Goal: Download file/media

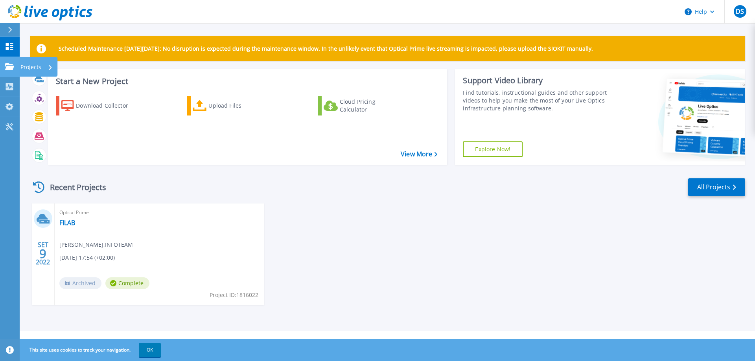
click at [7, 65] on icon at bounding box center [9, 66] width 9 height 7
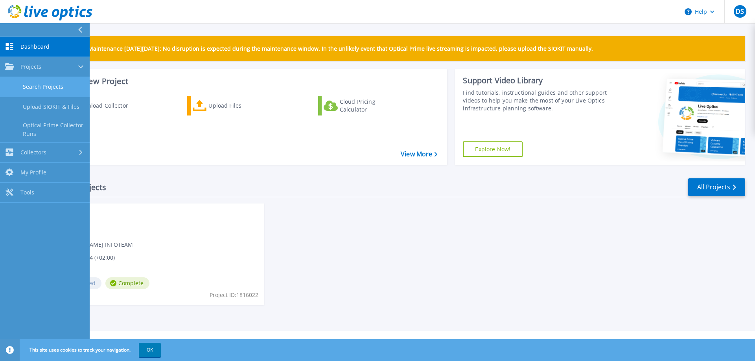
click at [35, 84] on link "Search Projects" at bounding box center [45, 87] width 90 height 20
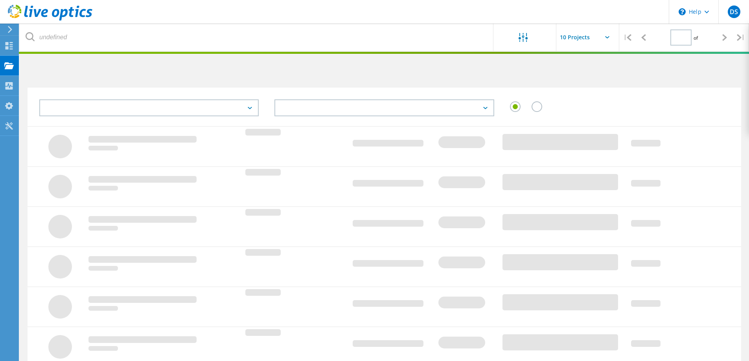
type input "1"
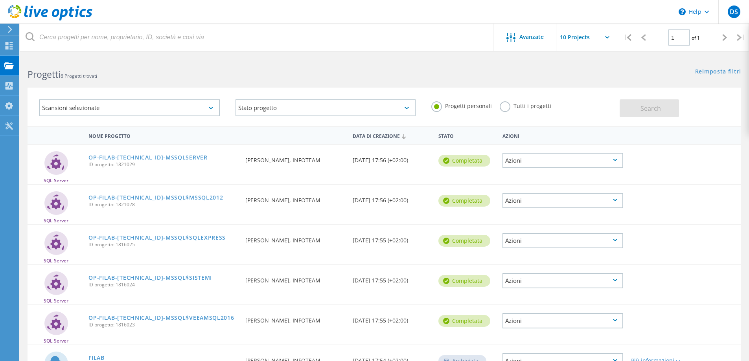
click at [590, 37] on input "text" at bounding box center [595, 38] width 79 height 28
click at [581, 34] on input "text" at bounding box center [595, 38] width 79 height 28
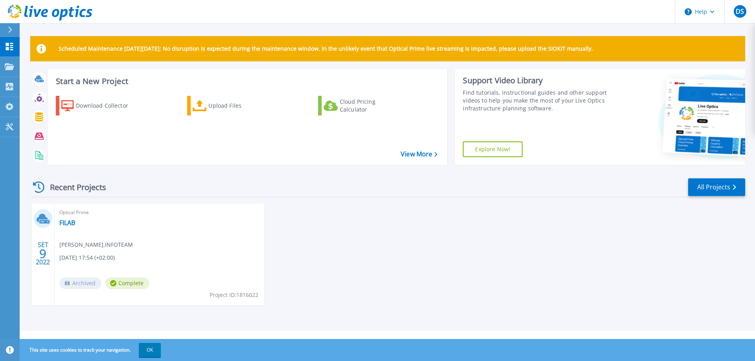
click at [10, 28] on icon at bounding box center [10, 30] width 4 height 6
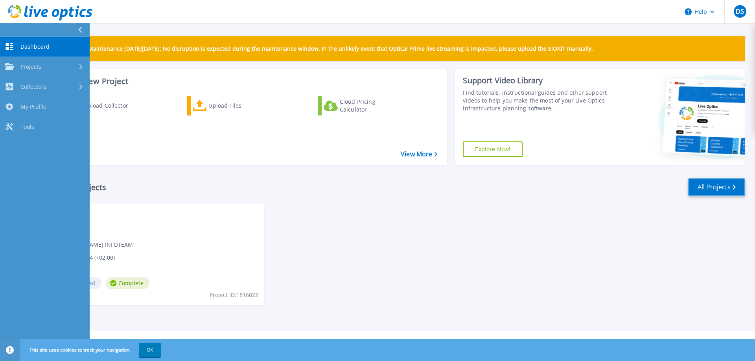
click at [712, 188] on link "All Projects" at bounding box center [716, 187] width 57 height 18
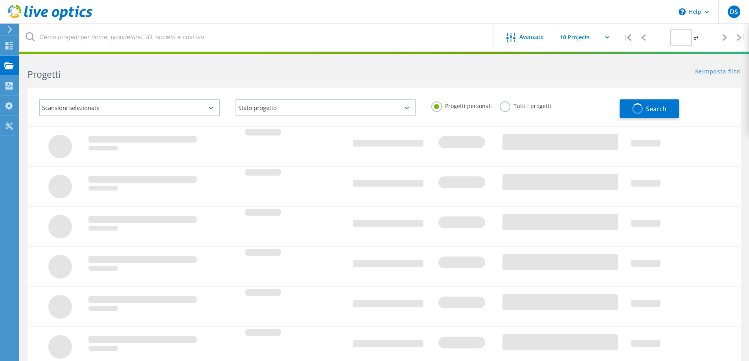
type input "1"
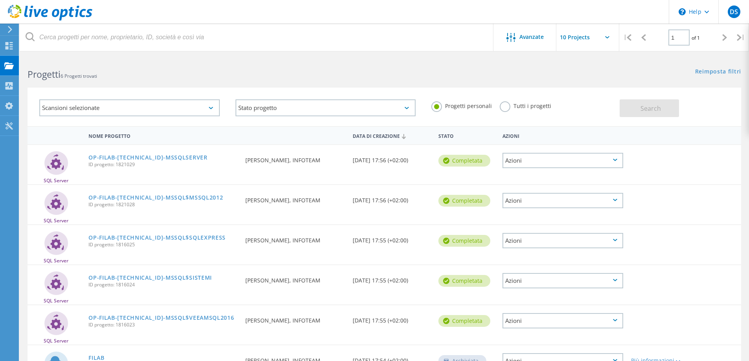
click at [591, 40] on input "text" at bounding box center [595, 38] width 79 height 28
click at [10, 26] on icon at bounding box center [10, 29] width 6 height 7
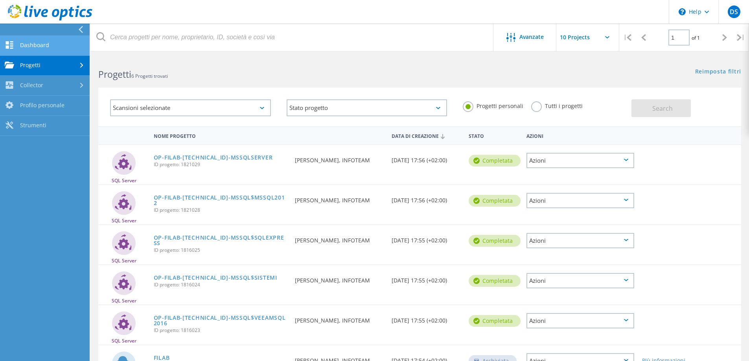
click at [20, 46] on link "Dashboard" at bounding box center [45, 46] width 90 height 20
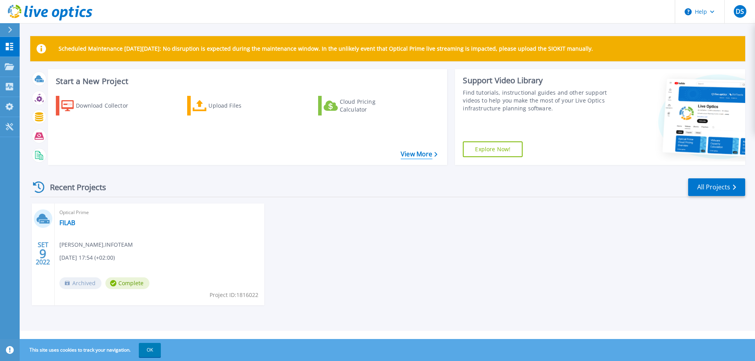
click at [419, 155] on link "View More" at bounding box center [419, 154] width 37 height 7
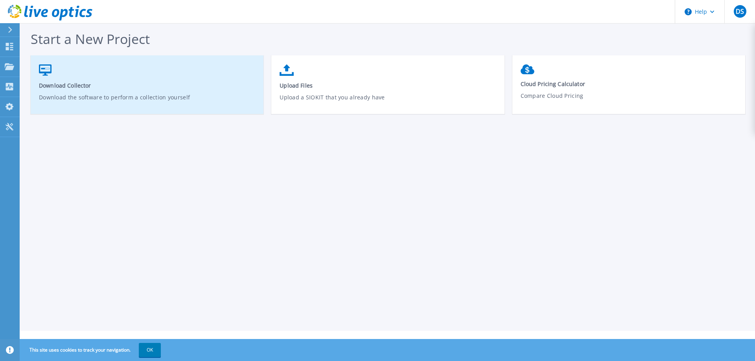
click at [139, 78] on link "Download Collector Download the software to perform a collection yourself" at bounding box center [147, 89] width 233 height 56
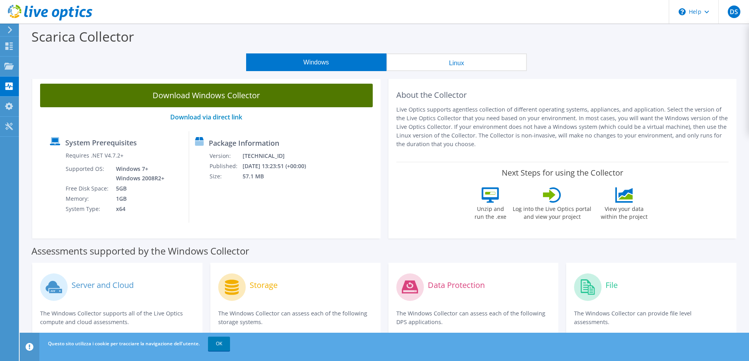
click at [198, 93] on link "Download Windows Collector" at bounding box center [206, 96] width 333 height 24
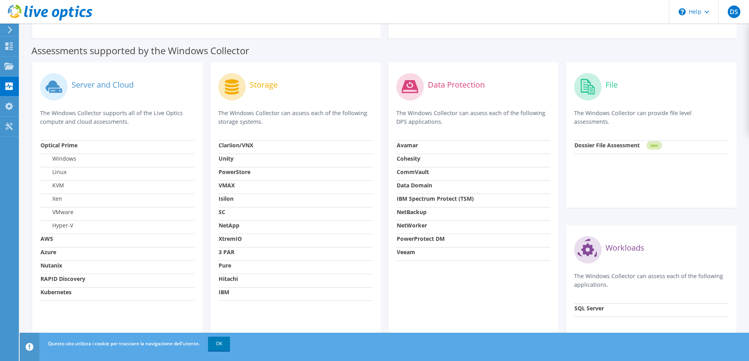
scroll to position [211, 0]
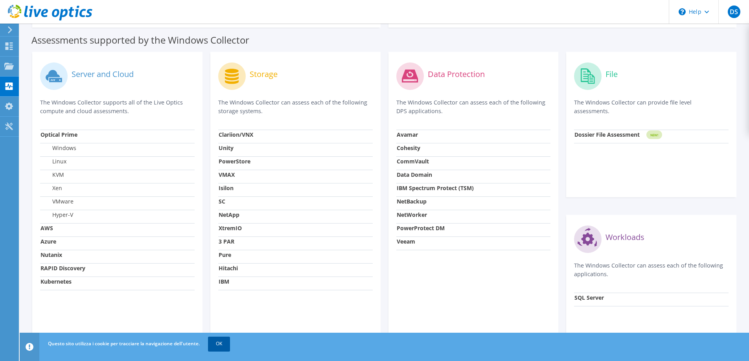
click at [222, 344] on link "OK" at bounding box center [219, 344] width 22 height 14
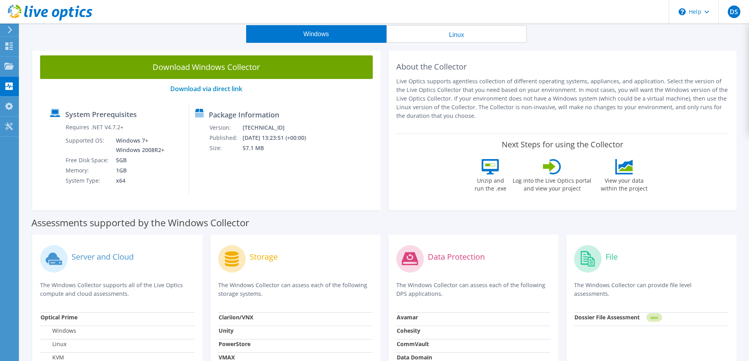
scroll to position [0, 0]
